Goal: Task Accomplishment & Management: Manage account settings

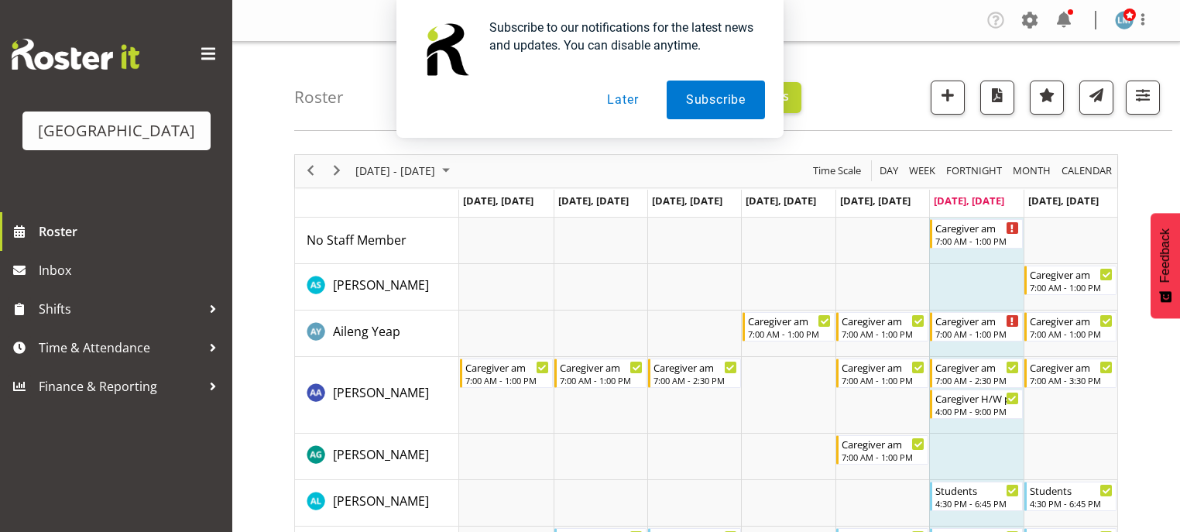
click at [1064, 12] on div "Subscribe to our notifications for the latest news and updates. You can disable…" at bounding box center [590, 69] width 1180 height 138
click at [1064, 16] on div "Subscribe to our notifications for the latest news and updates. You can disable…" at bounding box center [590, 69] width 1180 height 138
click at [618, 102] on button "Later" at bounding box center [622, 99] width 70 height 39
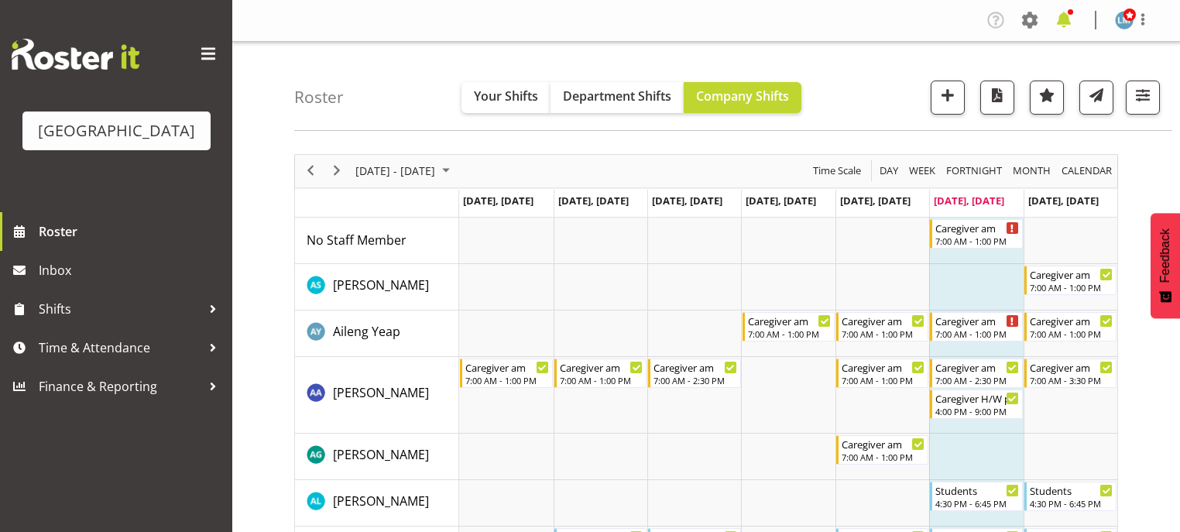
click at [1065, 16] on span at bounding box center [1063, 20] width 25 height 25
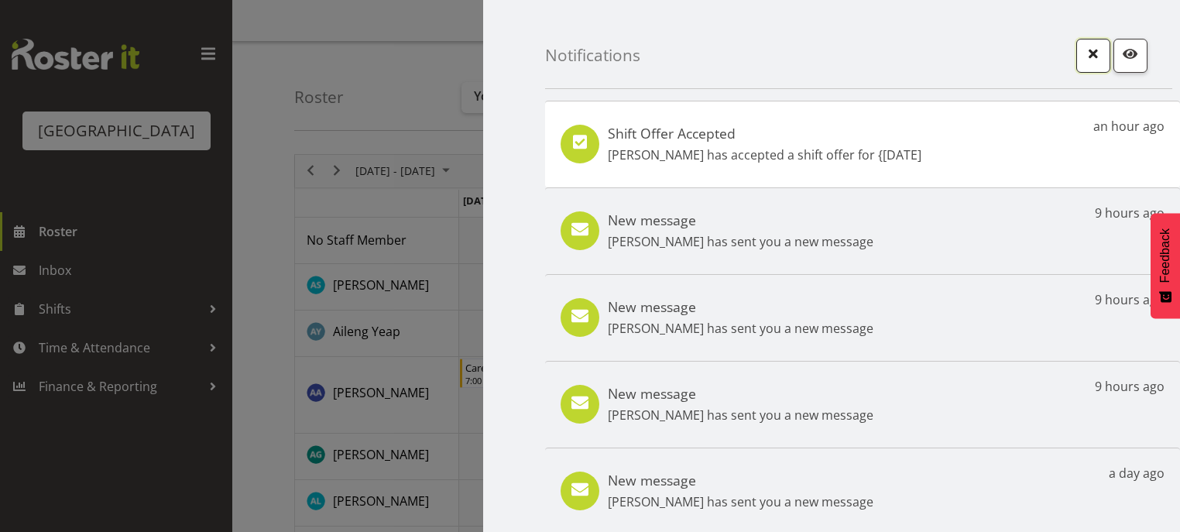
click at [1086, 57] on span "button" at bounding box center [1093, 53] width 20 height 20
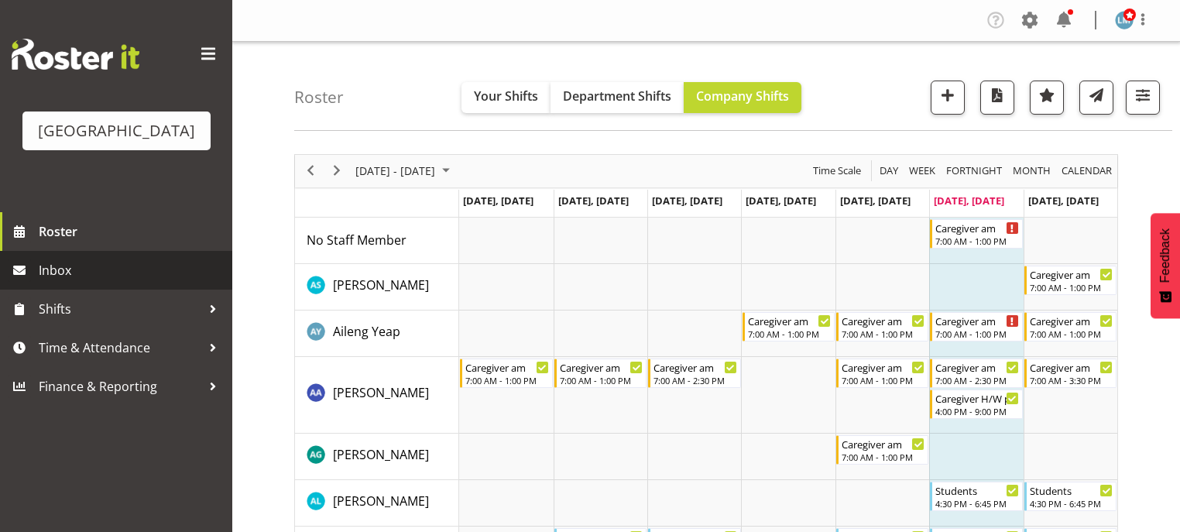
click at [49, 282] on span "Inbox" at bounding box center [132, 270] width 186 height 23
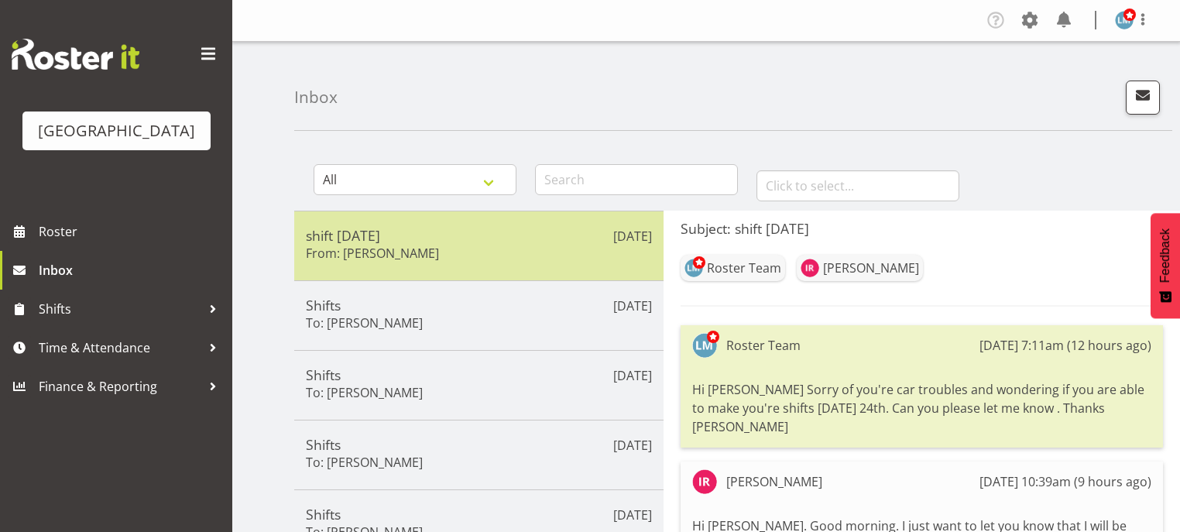
click at [444, 240] on h5 "shift [DATE]" at bounding box center [479, 235] width 346 height 17
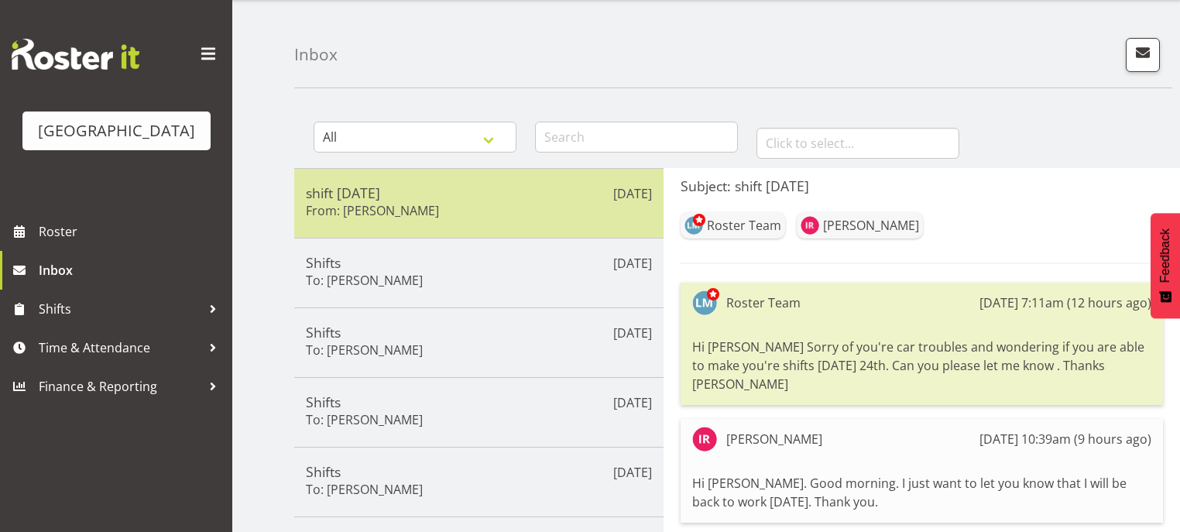
scroll to position [62, 0]
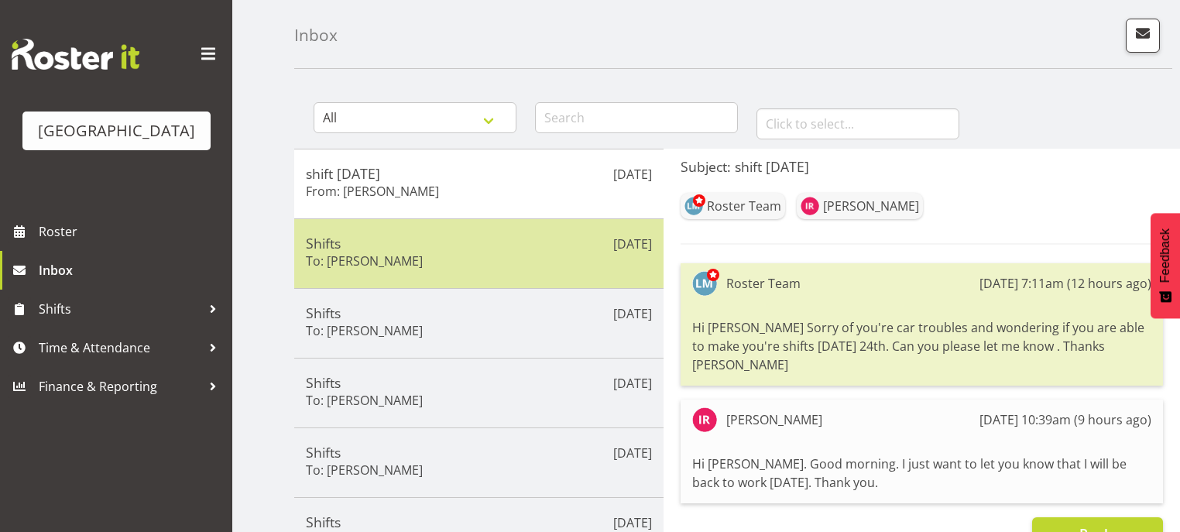
click at [498, 254] on div "Shifts To: [PERSON_NAME]" at bounding box center [479, 254] width 346 height 38
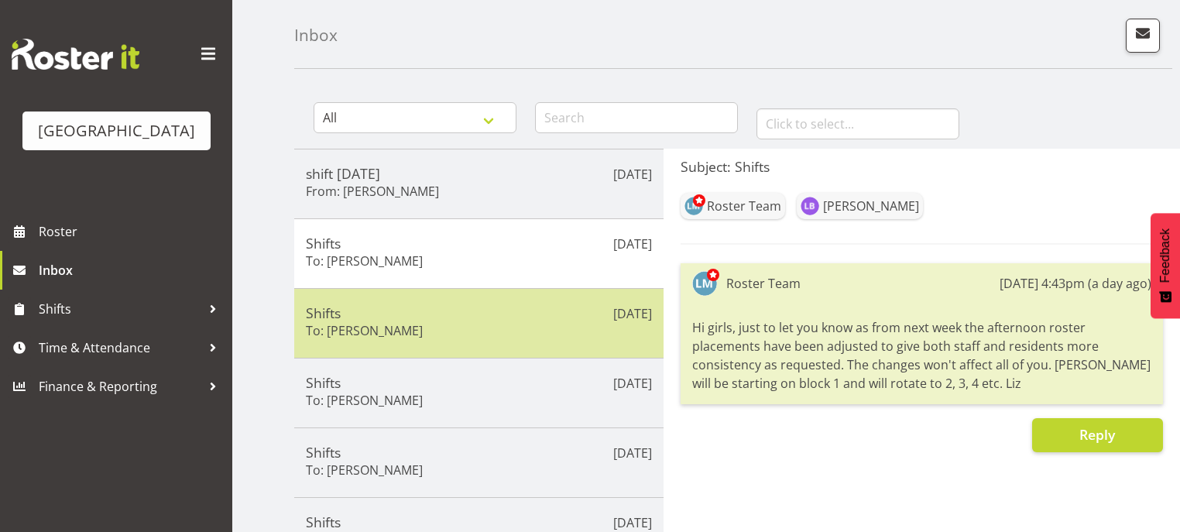
click at [506, 325] on div "Shifts To: [PERSON_NAME]" at bounding box center [479, 323] width 346 height 38
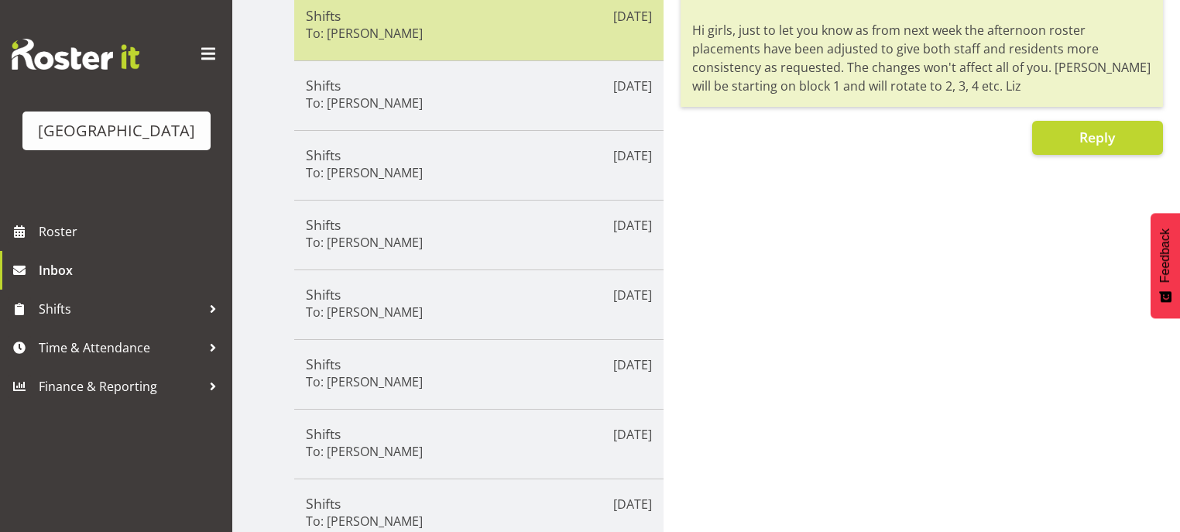
scroll to position [430, 0]
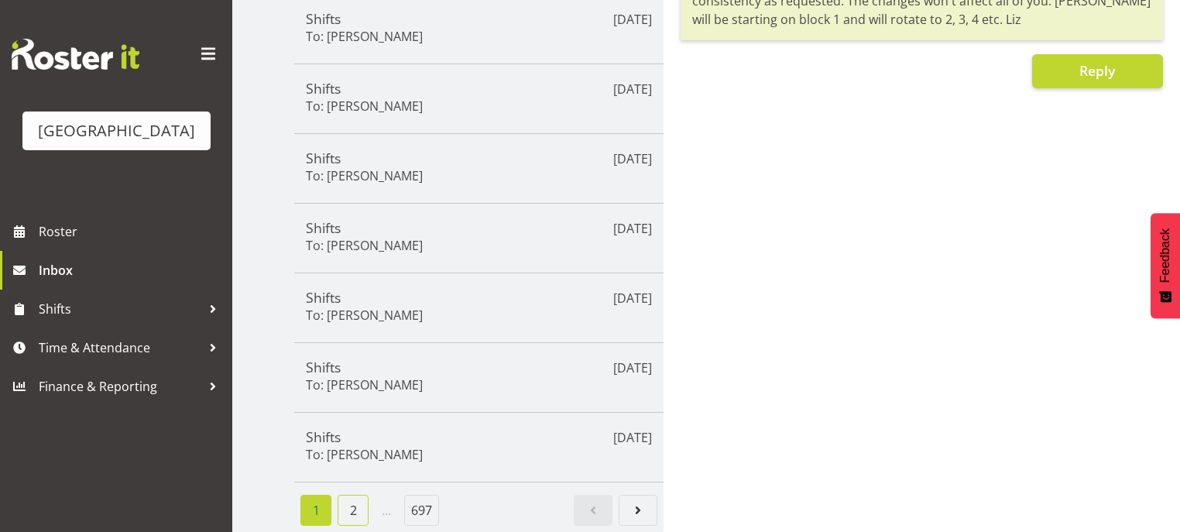
click at [343, 495] on link "2" at bounding box center [352, 510] width 31 height 31
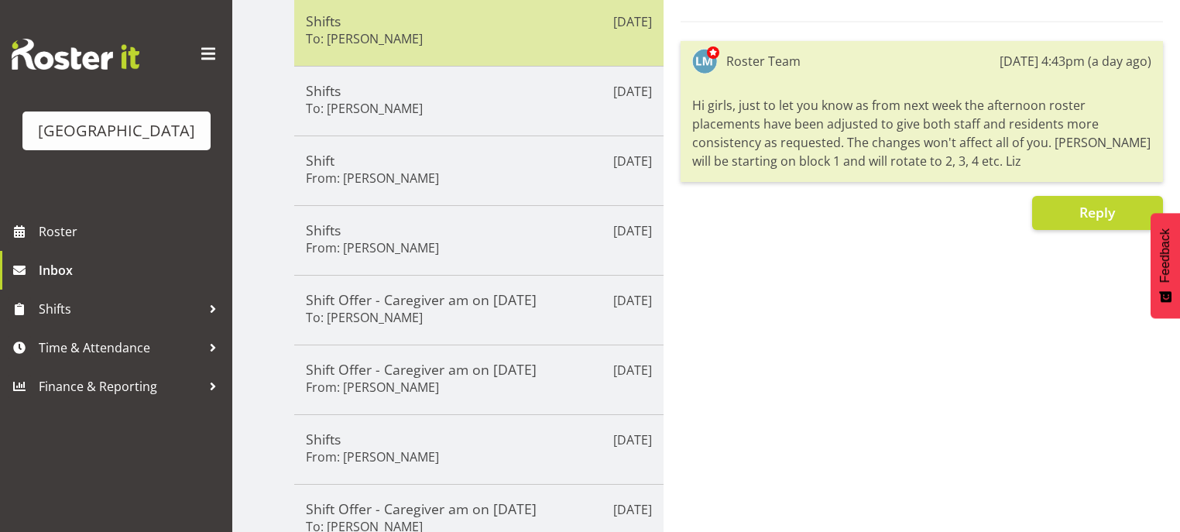
scroll to position [306, 0]
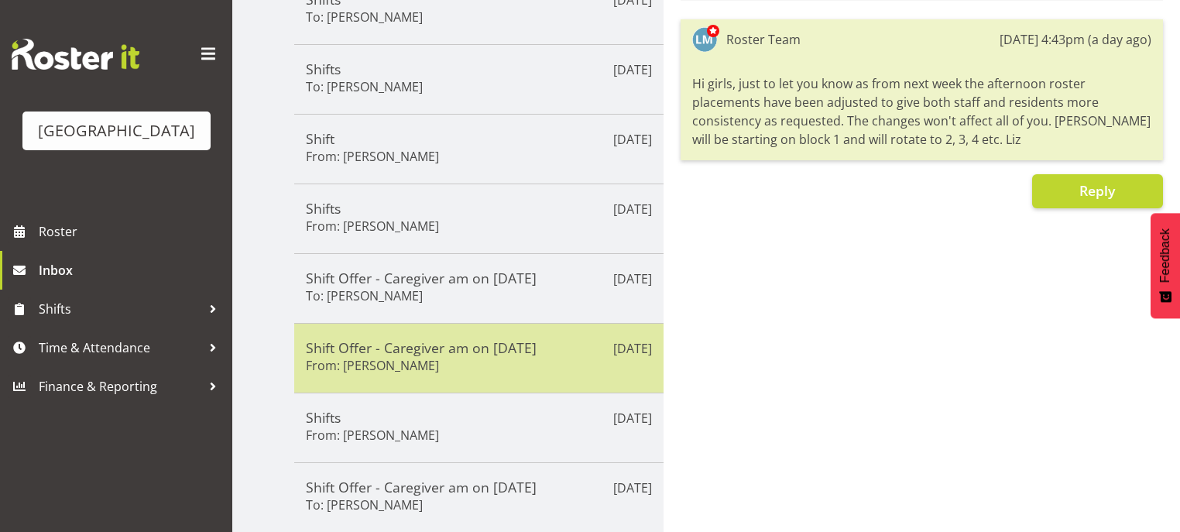
click at [536, 348] on h5 "Shift Offer - Caregiver am on [DATE]" at bounding box center [479, 347] width 346 height 17
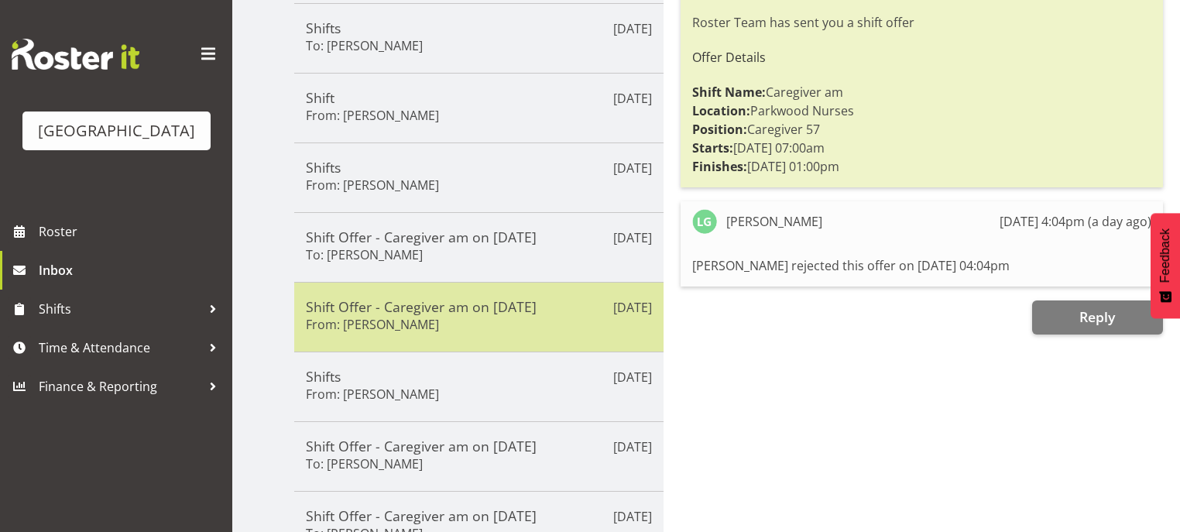
scroll to position [368, 0]
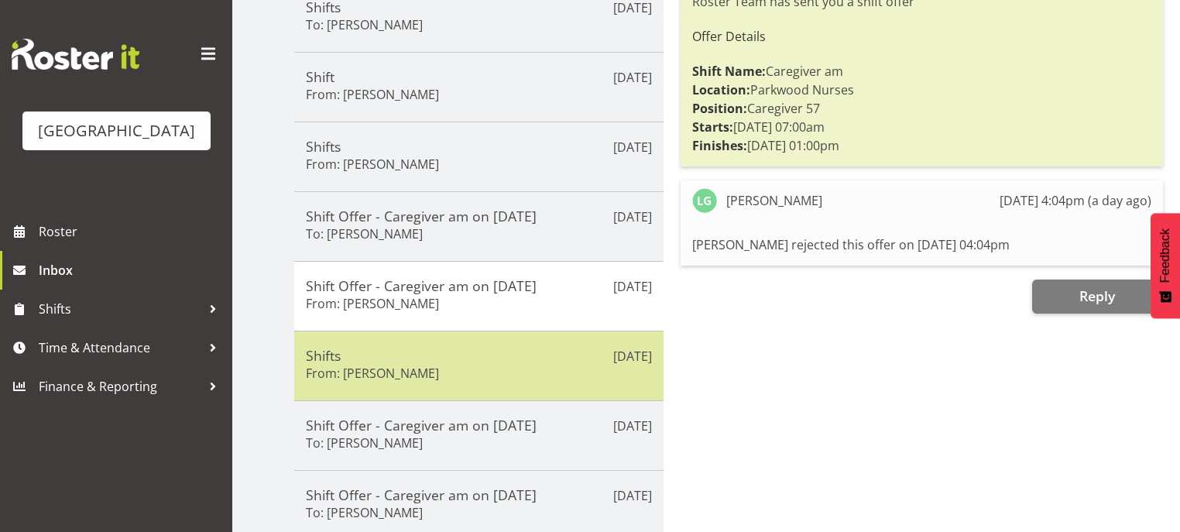
click at [537, 348] on h5 "Shifts" at bounding box center [479, 355] width 346 height 17
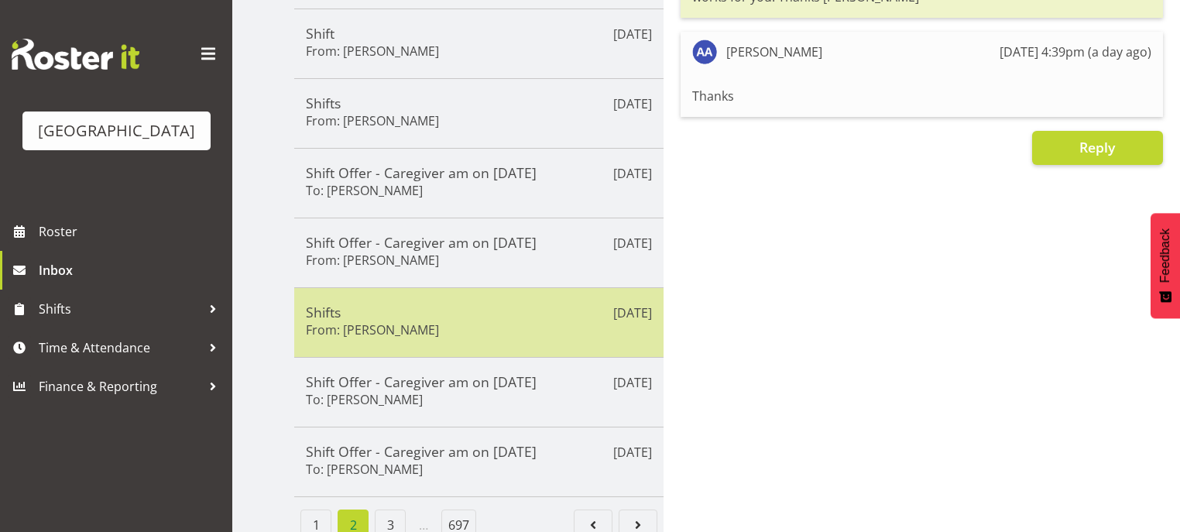
scroll to position [430, 0]
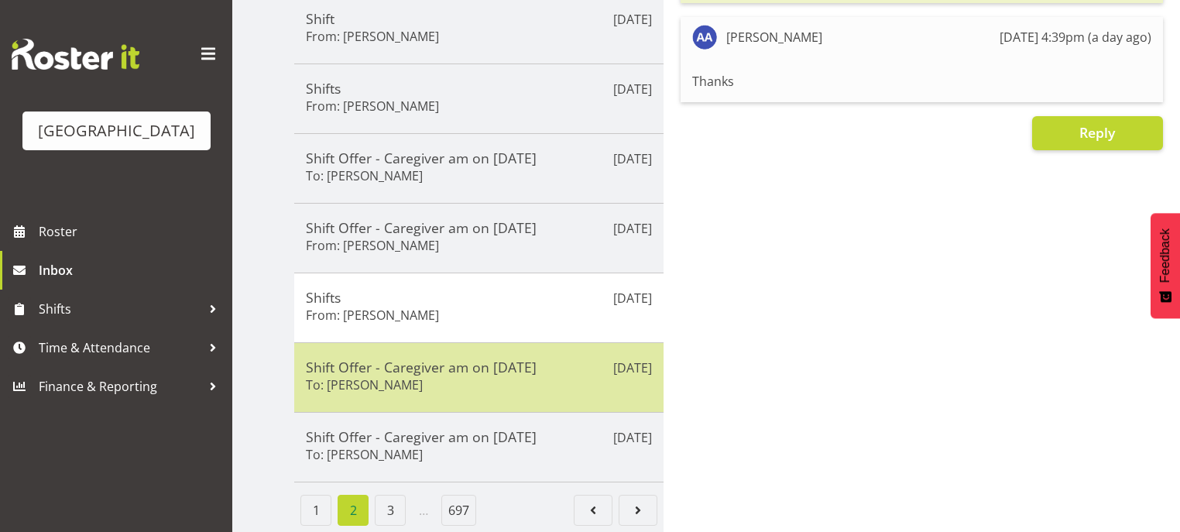
click at [582, 382] on div "Shift Offer - Caregiver am on [DATE] To: [PERSON_NAME]" at bounding box center [479, 377] width 346 height 38
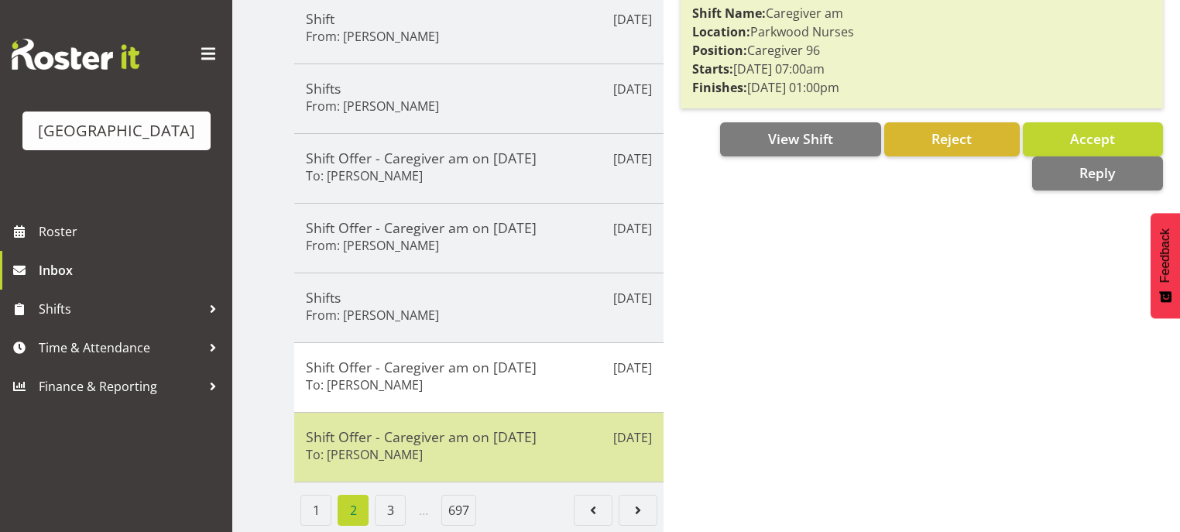
click at [556, 450] on div "Shift Offer - Caregiver am on [DATE] To: [PERSON_NAME]" at bounding box center [479, 447] width 346 height 38
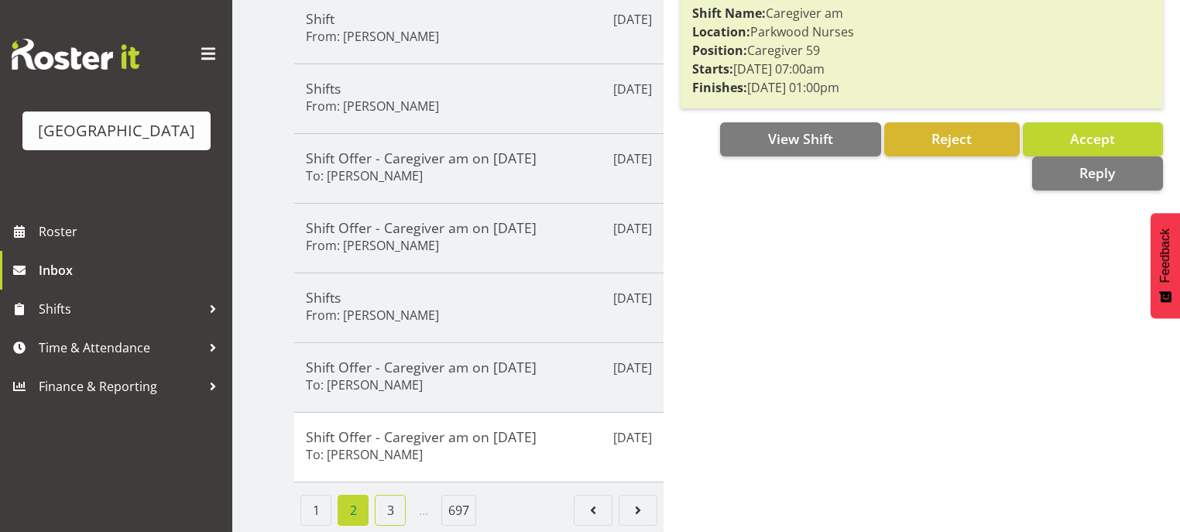
click at [389, 496] on link "3" at bounding box center [390, 510] width 31 height 31
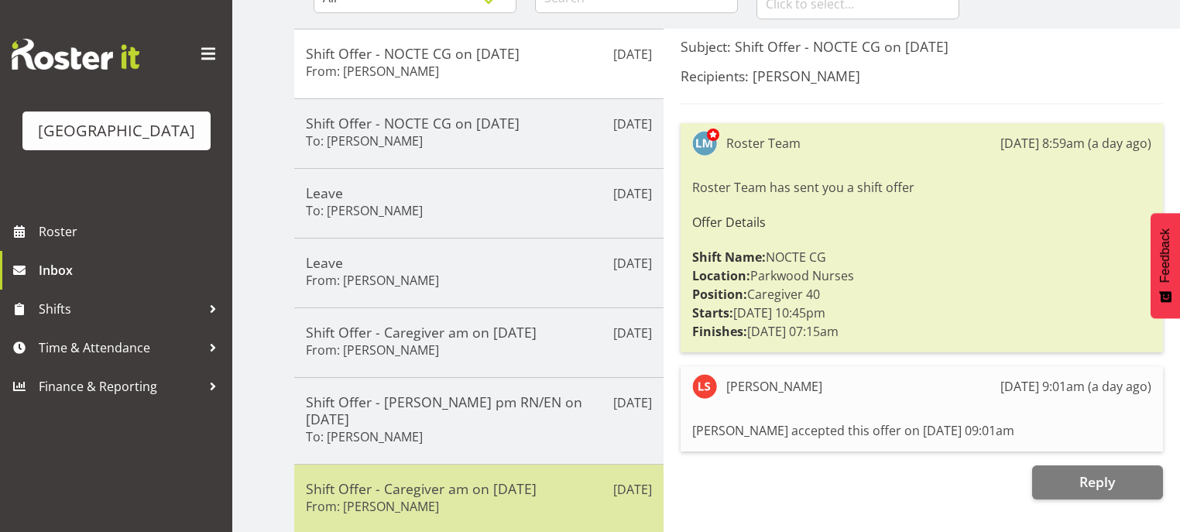
scroll to position [0, 0]
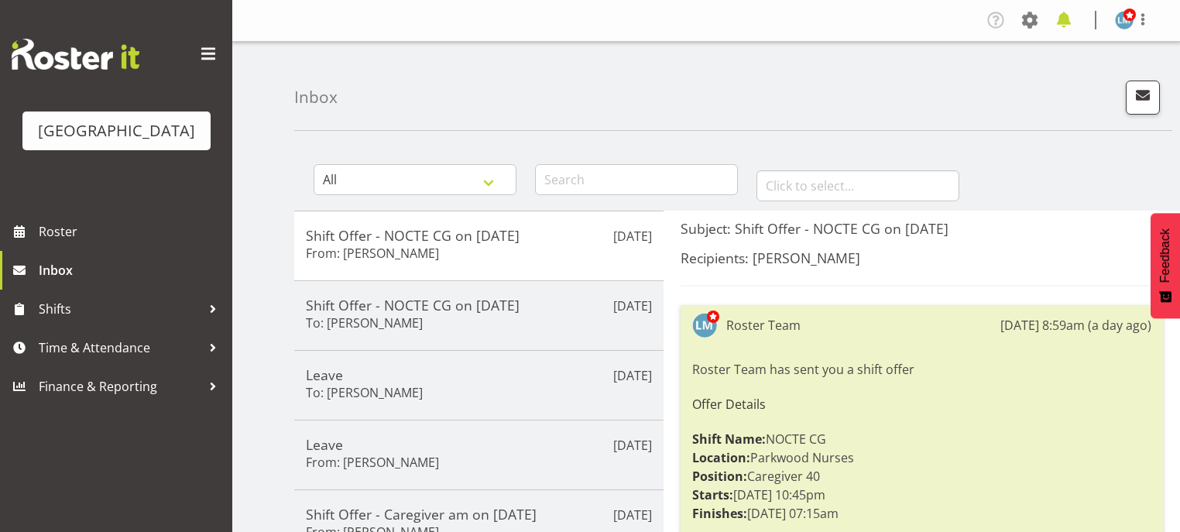
click at [1062, 22] on span at bounding box center [1063, 20] width 25 height 25
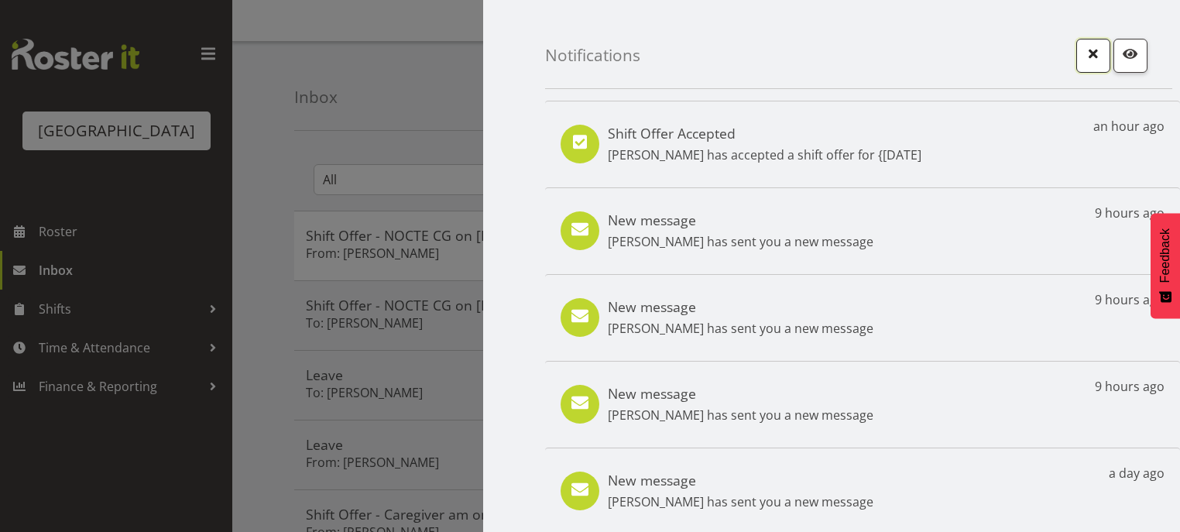
click at [1087, 50] on span "button" at bounding box center [1093, 53] width 20 height 20
